Goal: Transaction & Acquisition: Purchase product/service

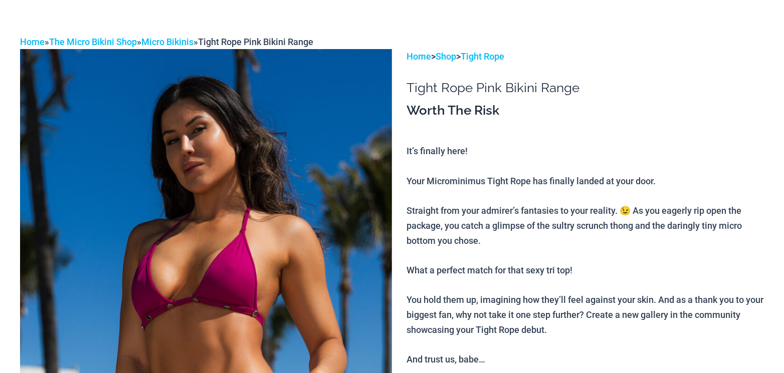
scroll to position [151, 0]
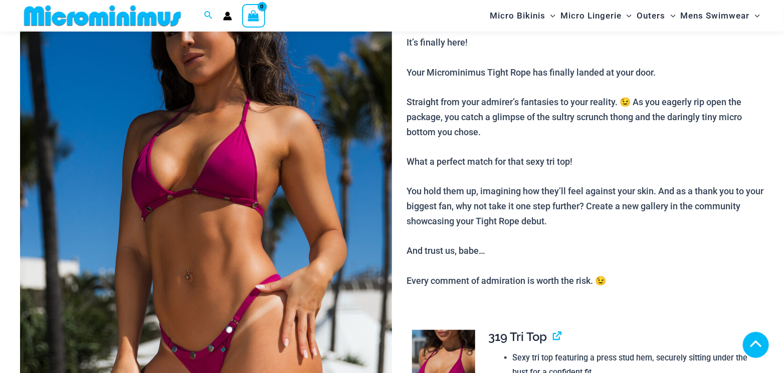
click at [294, 175] on img at bounding box center [206, 219] width 372 height 558
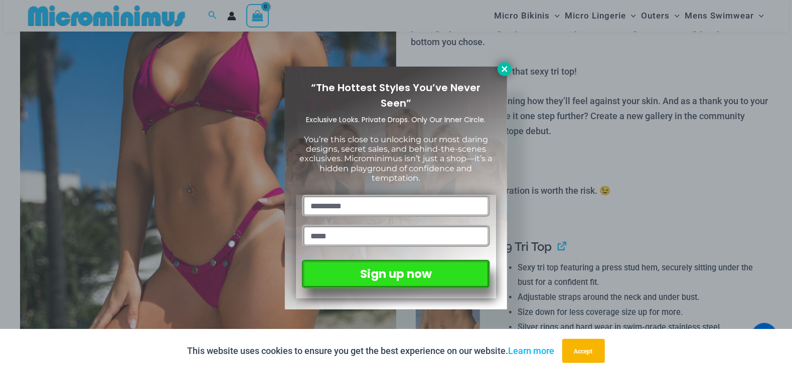
click at [503, 65] on icon at bounding box center [504, 69] width 9 height 9
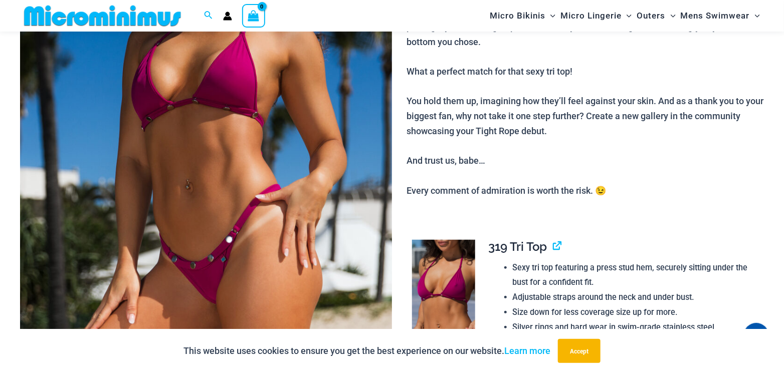
click at [247, 129] on img at bounding box center [206, 129] width 372 height 558
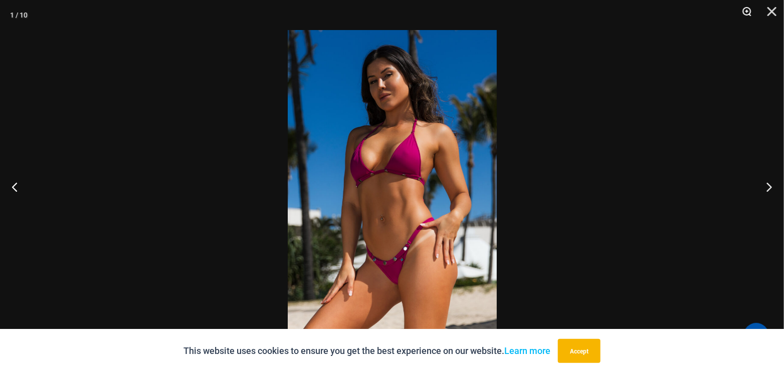
click at [747, 11] on button "Zoom" at bounding box center [743, 15] width 25 height 30
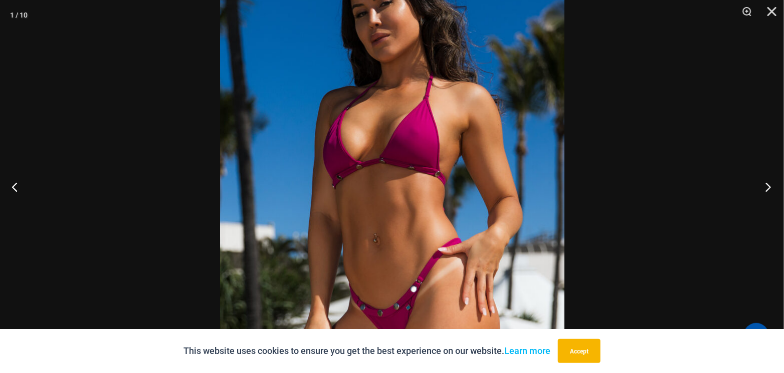
click at [767, 184] on button "Next" at bounding box center [765, 187] width 38 height 50
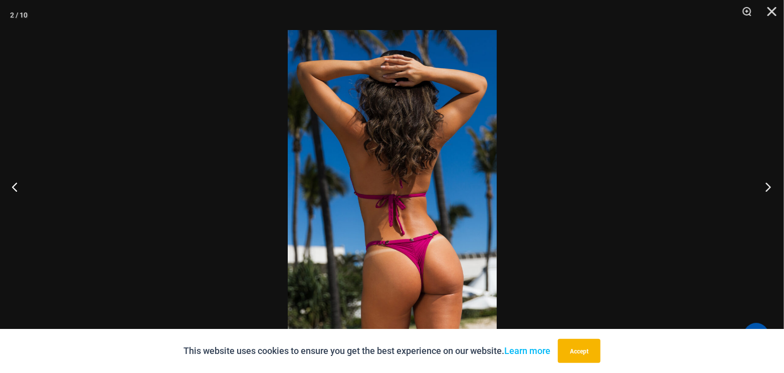
click at [767, 184] on button "Next" at bounding box center [765, 187] width 38 height 50
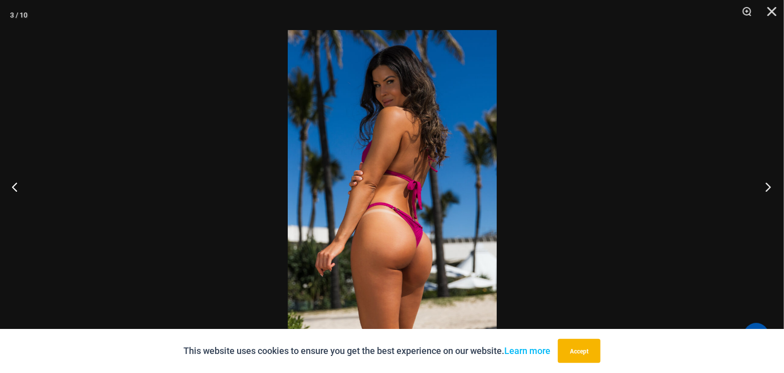
click at [767, 184] on button "Next" at bounding box center [765, 187] width 38 height 50
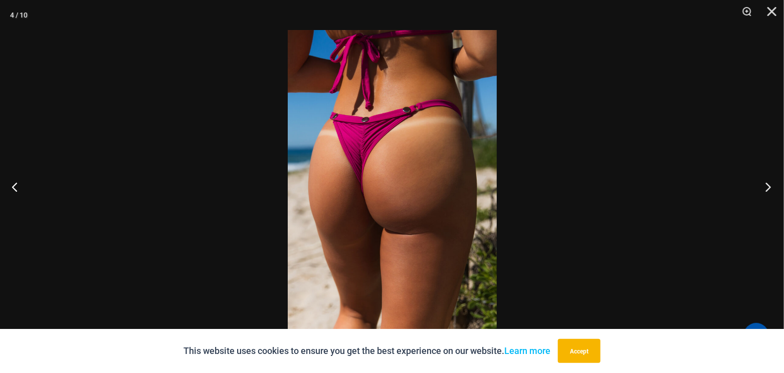
click at [767, 184] on button "Next" at bounding box center [765, 187] width 38 height 50
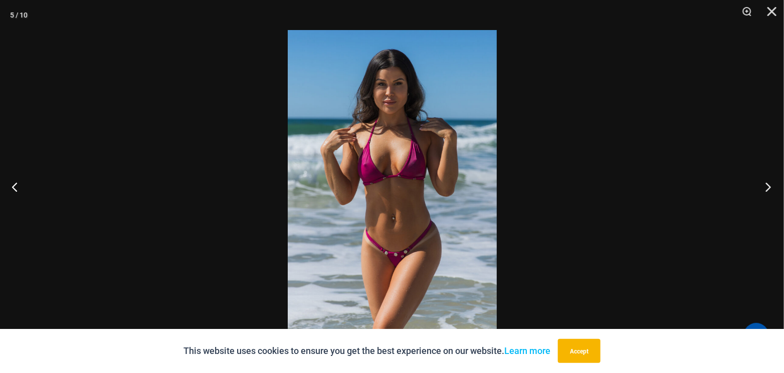
click at [767, 184] on button "Next" at bounding box center [765, 187] width 38 height 50
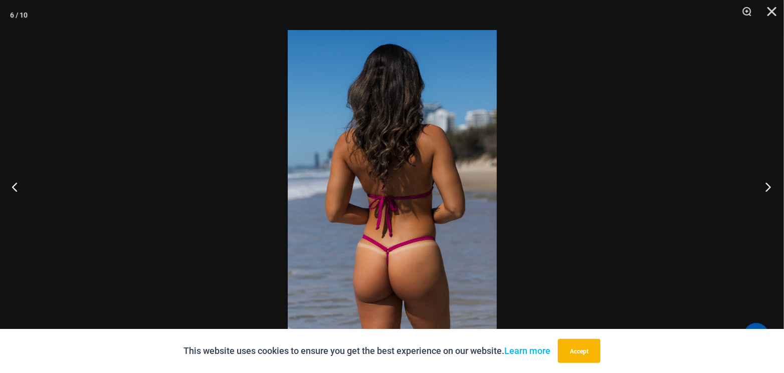
click at [767, 184] on button "Next" at bounding box center [765, 187] width 38 height 50
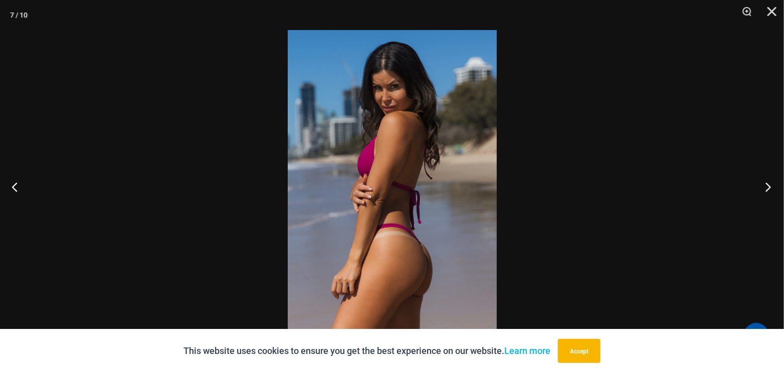
click at [767, 184] on button "Next" at bounding box center [765, 187] width 38 height 50
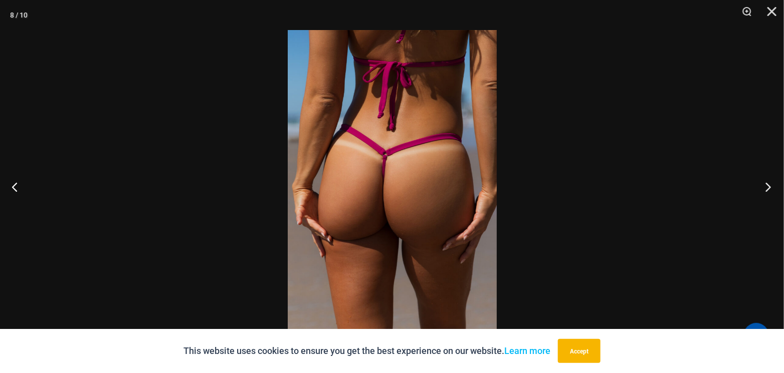
click at [767, 184] on button "Next" at bounding box center [765, 187] width 38 height 50
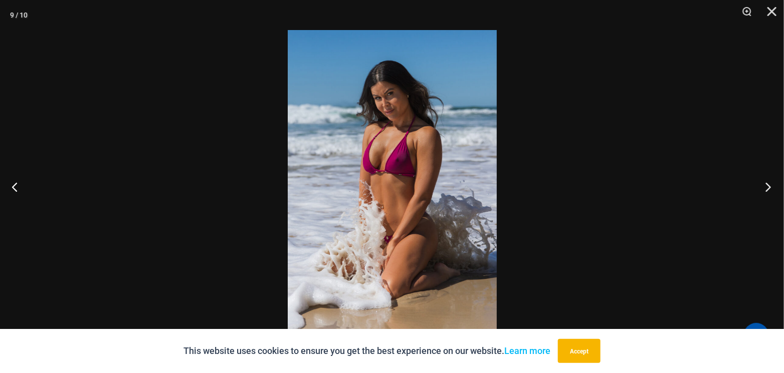
click at [767, 184] on button "Next" at bounding box center [765, 187] width 38 height 50
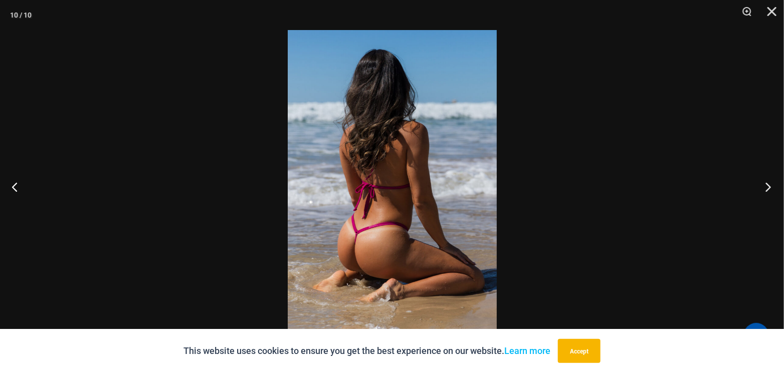
click at [767, 184] on button "Next" at bounding box center [765, 187] width 38 height 50
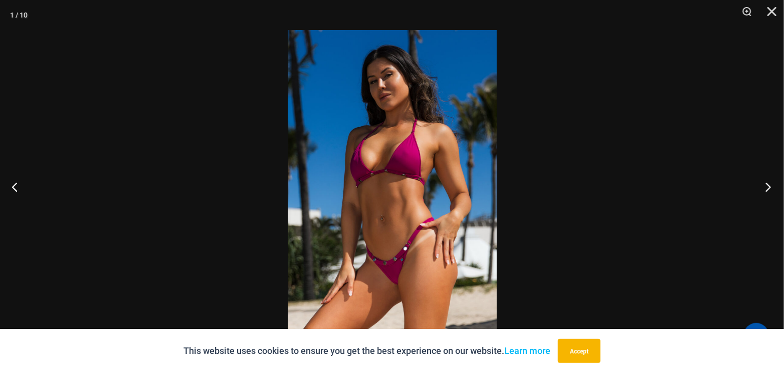
click at [767, 184] on button "Next" at bounding box center [765, 187] width 38 height 50
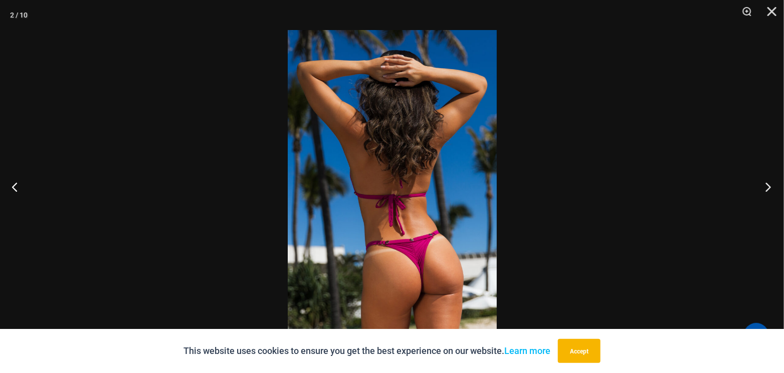
click at [767, 184] on button "Next" at bounding box center [765, 187] width 38 height 50
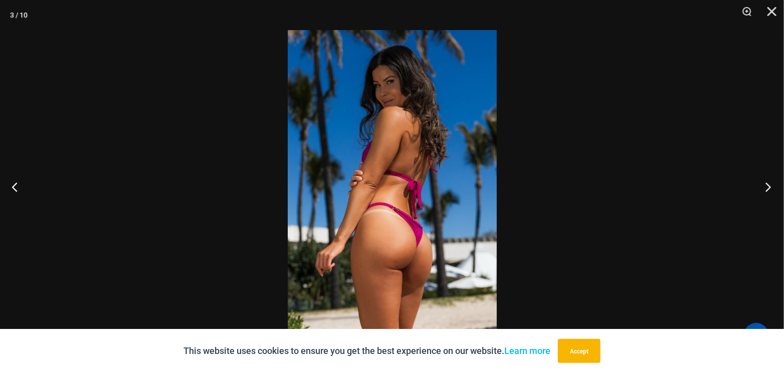
click at [767, 184] on button "Next" at bounding box center [765, 187] width 38 height 50
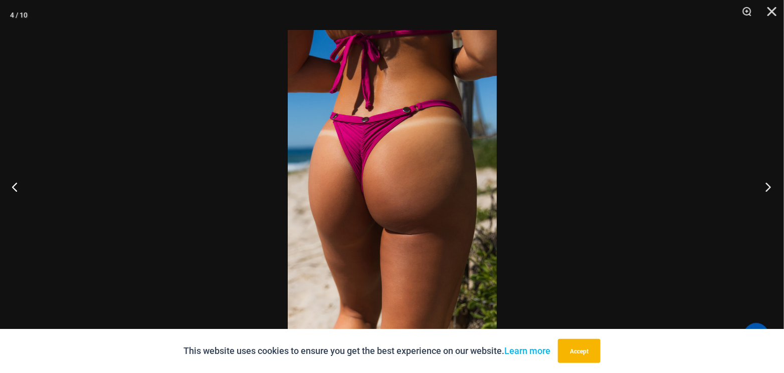
click at [767, 184] on button "Next" at bounding box center [765, 187] width 38 height 50
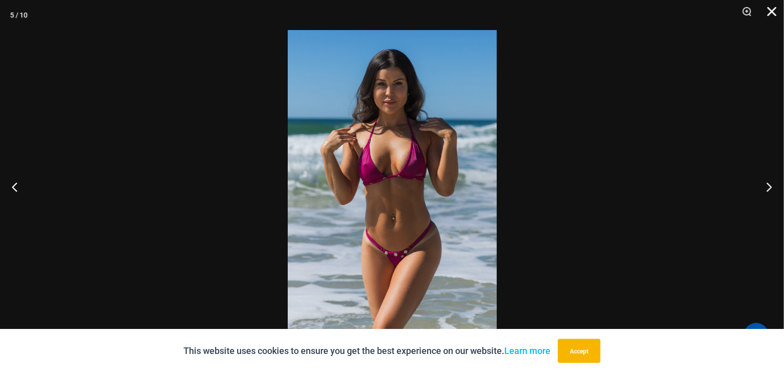
click at [774, 10] on button "Close" at bounding box center [768, 15] width 25 height 30
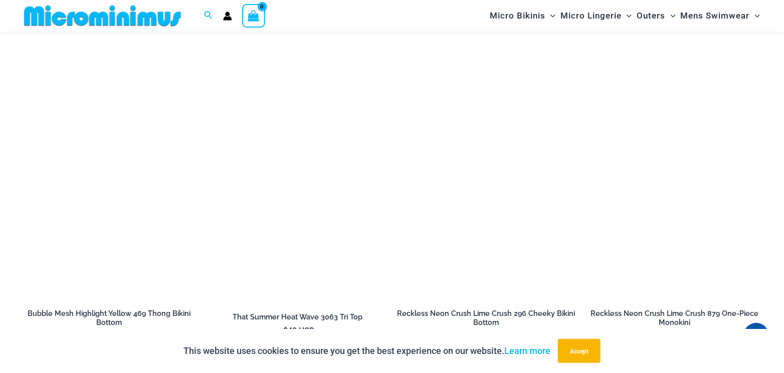
scroll to position [3450, 0]
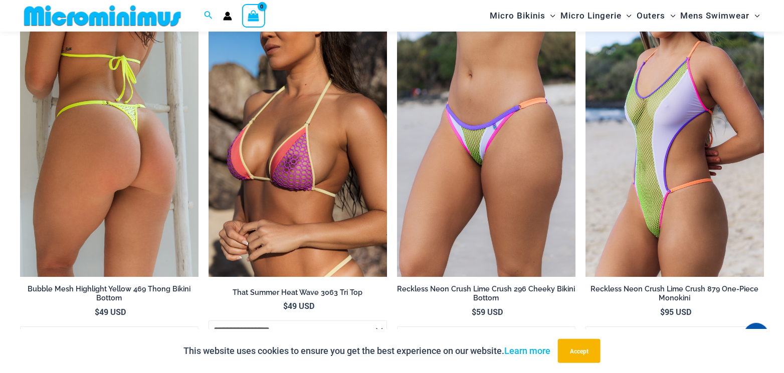
click at [128, 141] on img at bounding box center [109, 144] width 178 height 268
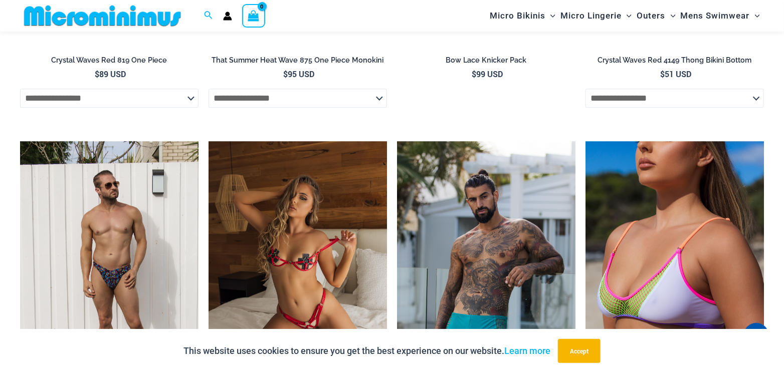
scroll to position [2998, 0]
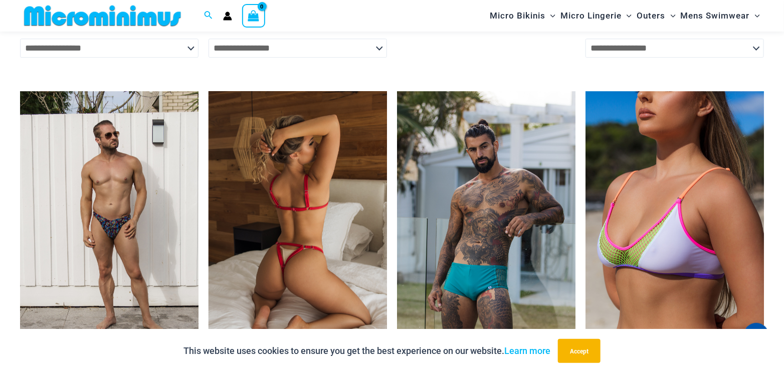
click at [286, 108] on img at bounding box center [298, 225] width 178 height 268
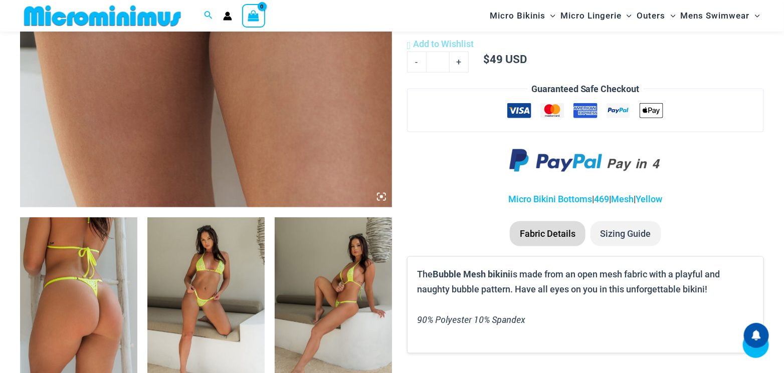
scroll to position [191, 0]
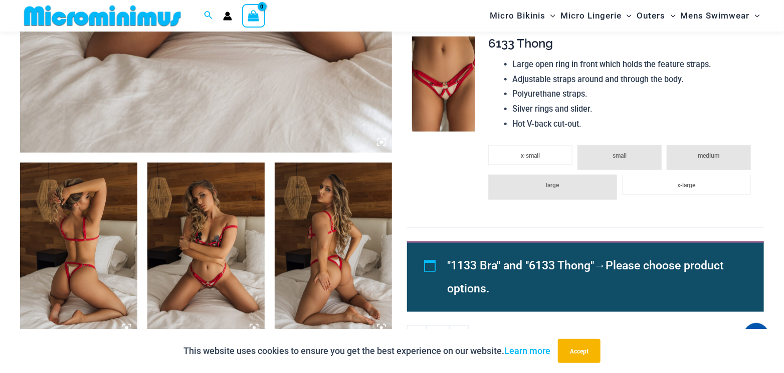
scroll to position [499, 0]
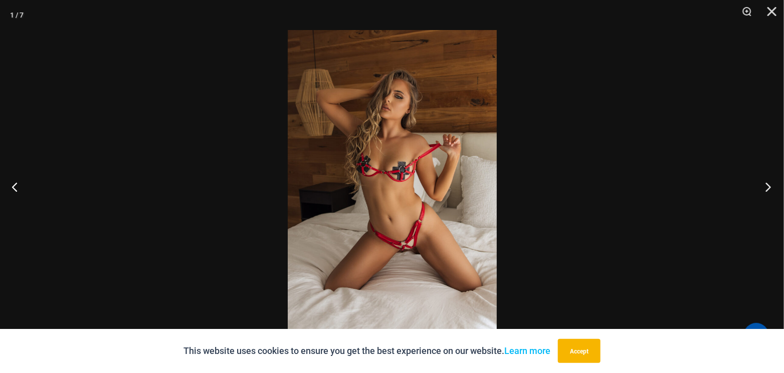
click at [765, 186] on button "Next" at bounding box center [765, 187] width 38 height 50
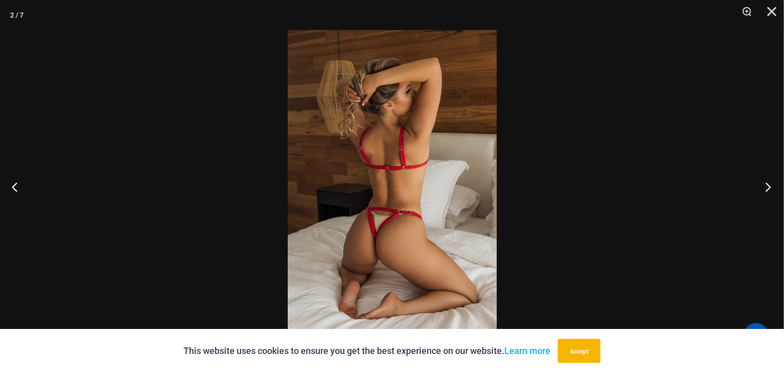
click at [767, 185] on button "Next" at bounding box center [765, 187] width 38 height 50
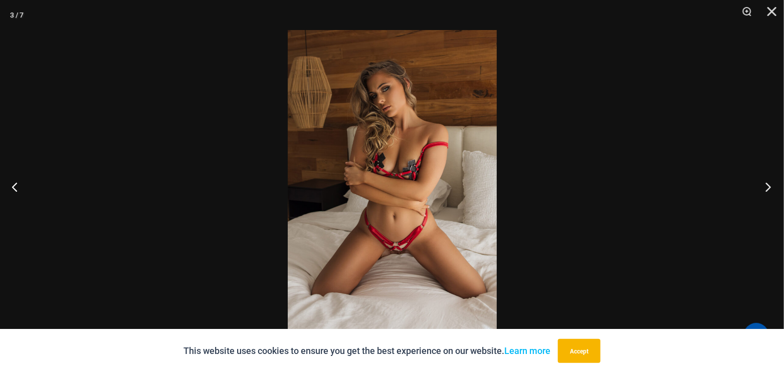
click at [767, 185] on button "Next" at bounding box center [765, 187] width 38 height 50
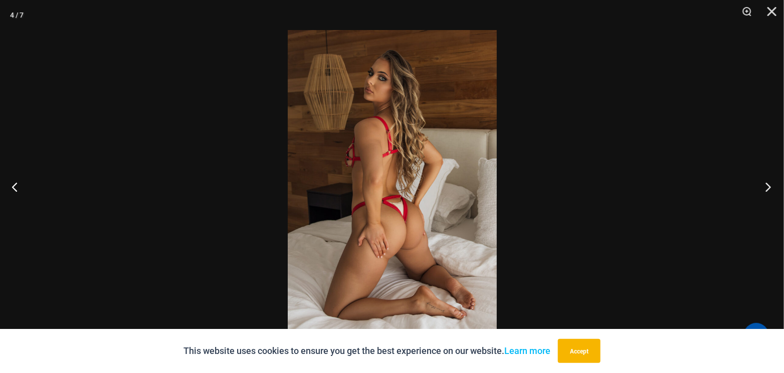
click at [767, 185] on button "Next" at bounding box center [765, 187] width 38 height 50
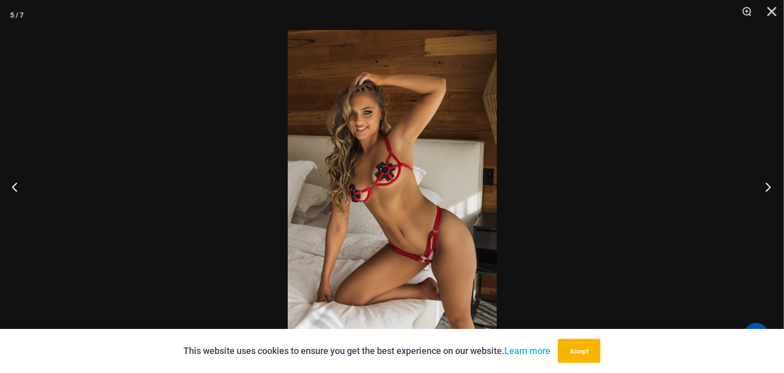
click at [767, 185] on button "Next" at bounding box center [765, 187] width 38 height 50
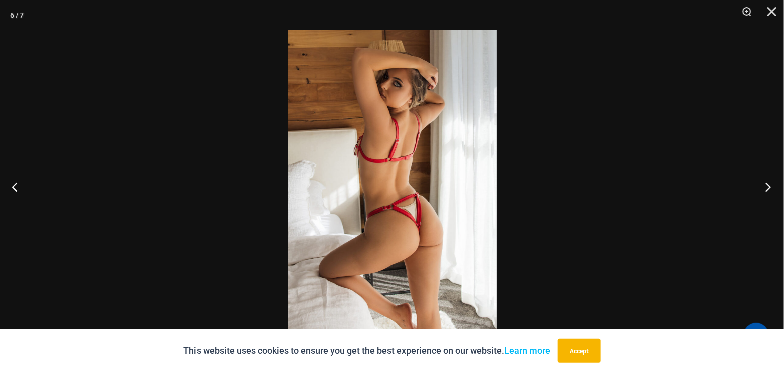
click at [767, 185] on button "Next" at bounding box center [765, 187] width 38 height 50
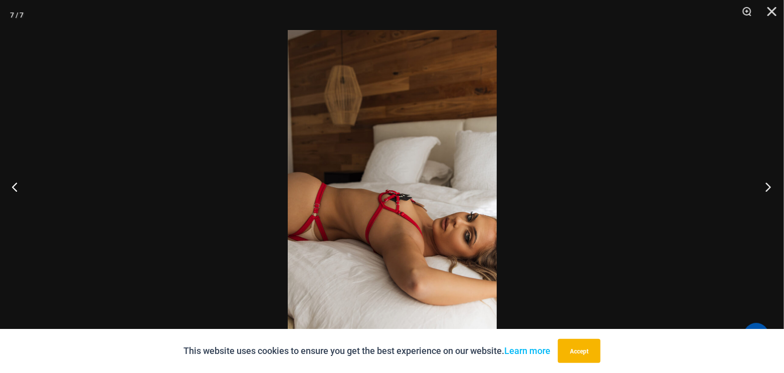
click at [767, 185] on button "Next" at bounding box center [765, 187] width 38 height 50
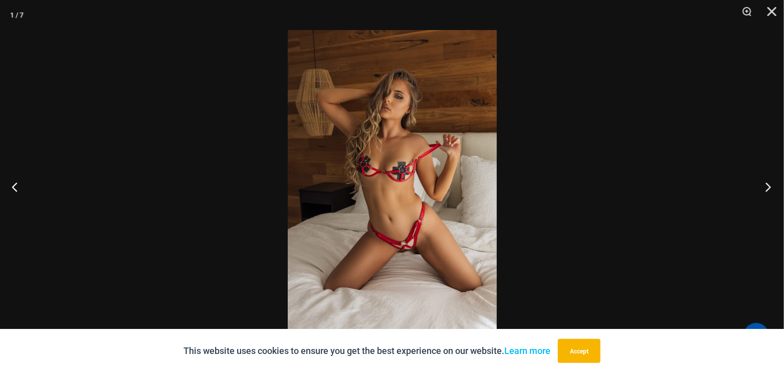
click at [767, 185] on button "Next" at bounding box center [765, 187] width 38 height 50
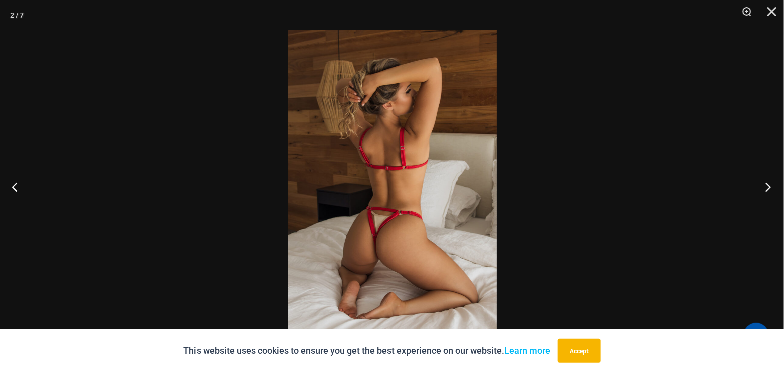
click at [767, 185] on button "Next" at bounding box center [765, 187] width 38 height 50
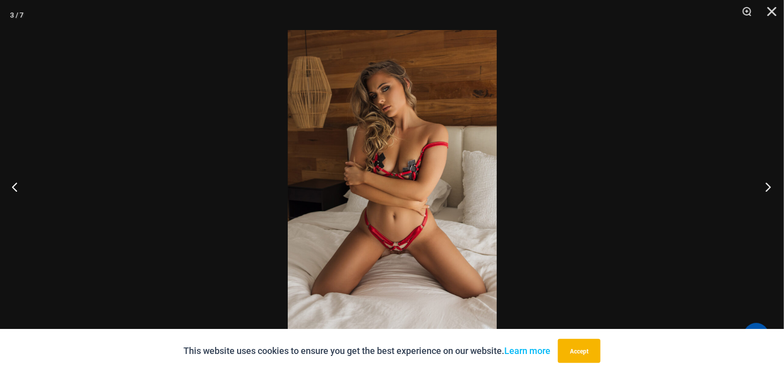
click at [767, 185] on button "Next" at bounding box center [765, 187] width 38 height 50
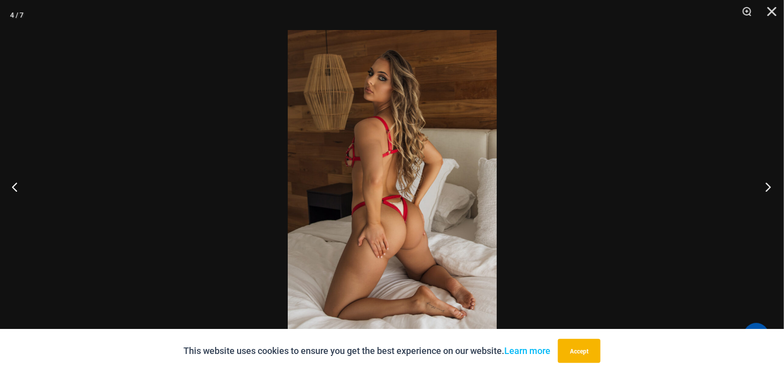
click at [767, 185] on button "Next" at bounding box center [765, 187] width 38 height 50
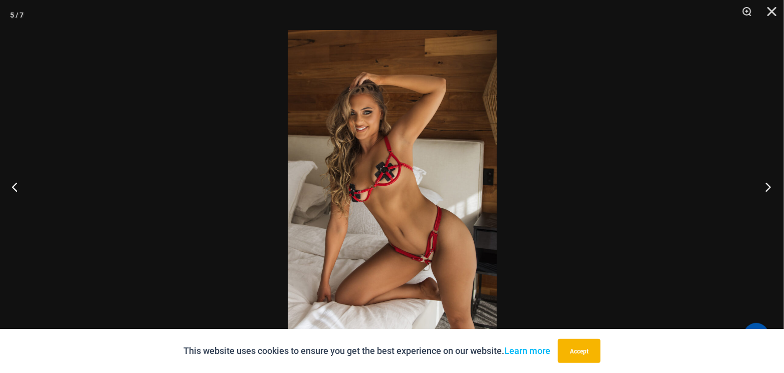
click at [767, 185] on button "Next" at bounding box center [765, 187] width 38 height 50
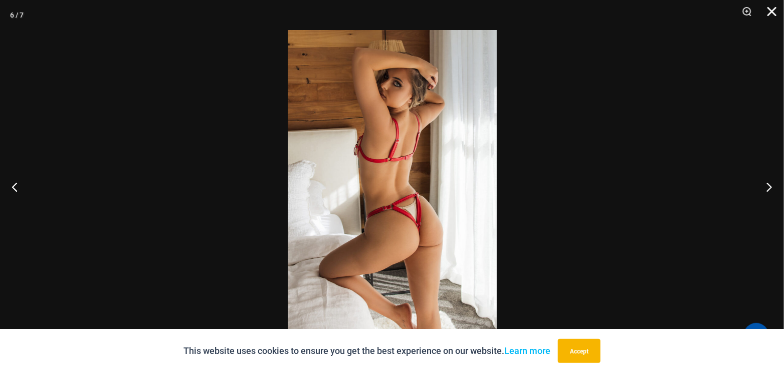
click at [772, 10] on button "Close" at bounding box center [768, 15] width 25 height 30
